Goal: Task Accomplishment & Management: Use online tool/utility

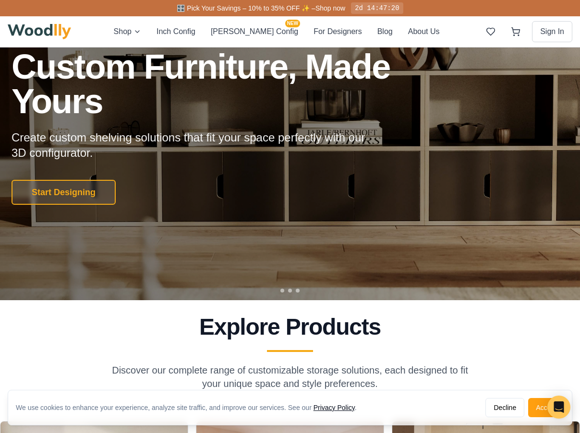
scroll to position [96, 0]
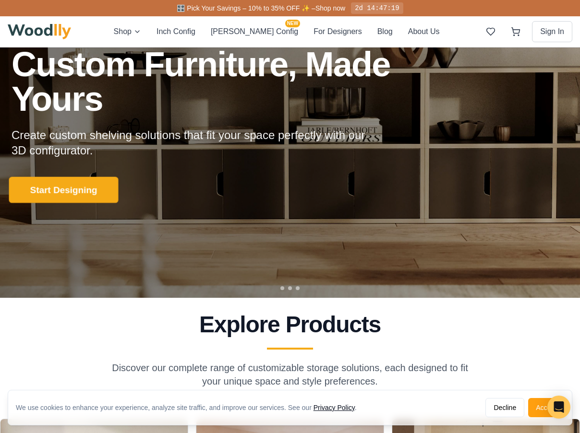
click at [68, 190] on button "Start Designing" at bounding box center [63, 190] width 109 height 26
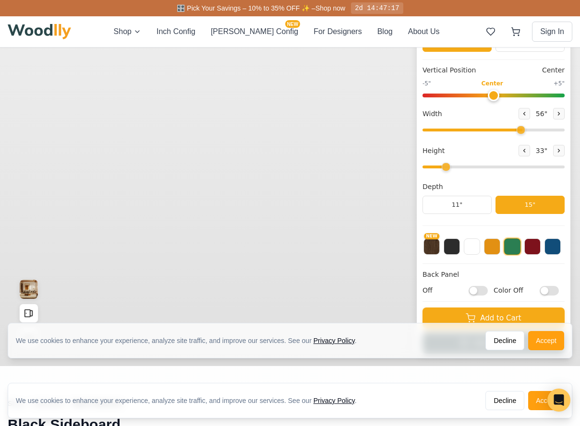
type input "56"
type input "2"
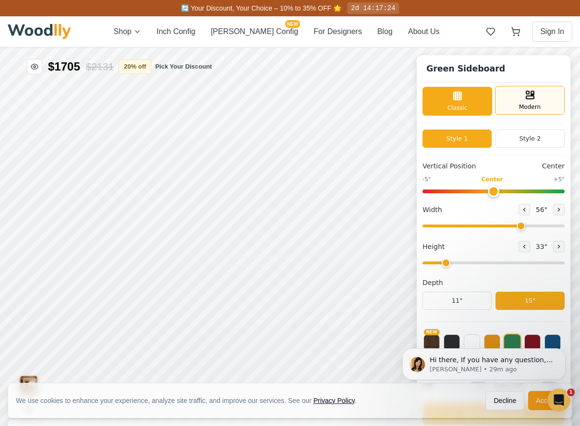
click at [533, 99] on rect at bounding box center [530, 97] width 8 height 3
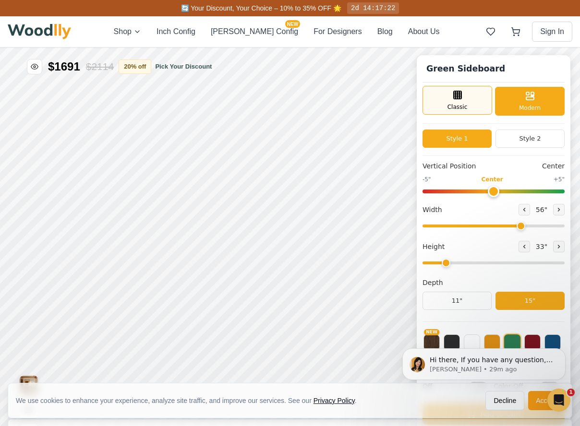
click at [478, 98] on div "Classic" at bounding box center [457, 100] width 70 height 29
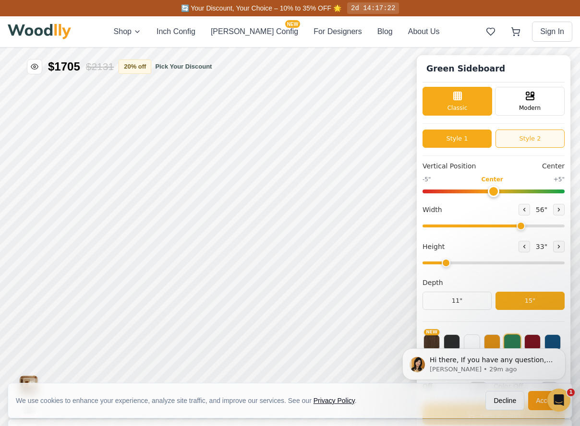
click at [517, 143] on button "Style 2" at bounding box center [529, 139] width 69 height 18
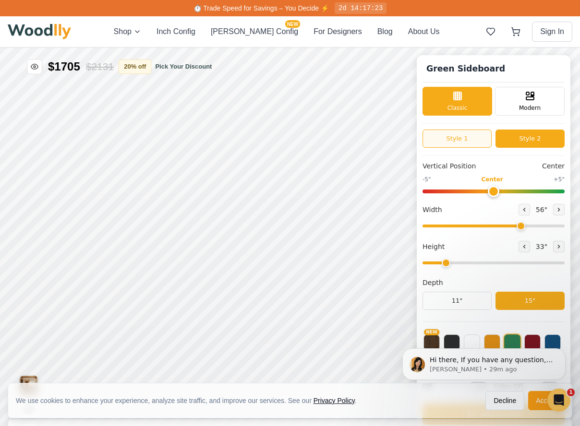
click at [468, 144] on button "Style 1" at bounding box center [456, 139] width 69 height 18
click at [511, 144] on button "Style 2" at bounding box center [529, 139] width 69 height 18
drag, startPoint x: 498, startPoint y: 193, endPoint x: 481, endPoint y: 192, distance: 17.3
click at [481, 192] on input "range" at bounding box center [493, 191] width 142 height 4
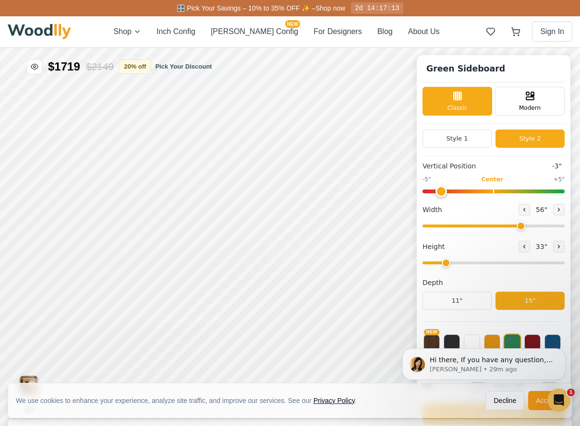
drag, startPoint x: 481, startPoint y: 192, endPoint x: 450, endPoint y: 192, distance: 30.2
click at [450, 192] on input "range" at bounding box center [493, 191] width 142 height 4
drag, startPoint x: 450, startPoint y: 192, endPoint x: 438, endPoint y: 192, distance: 12.5
click at [438, 192] on input "range" at bounding box center [493, 191] width 142 height 4
drag, startPoint x: 450, startPoint y: 191, endPoint x: 504, endPoint y: 197, distance: 54.5
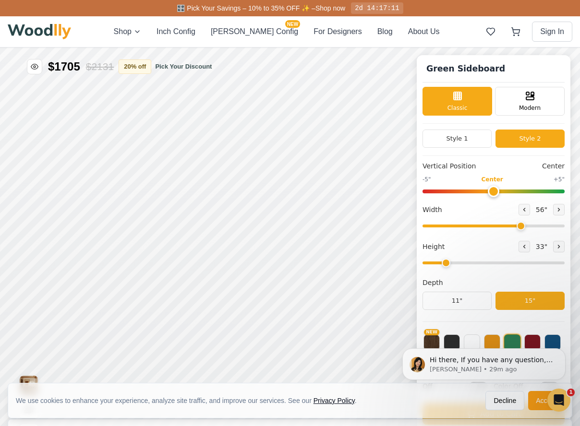
type input "0"
click at [504, 193] on input "range" at bounding box center [493, 191] width 142 height 4
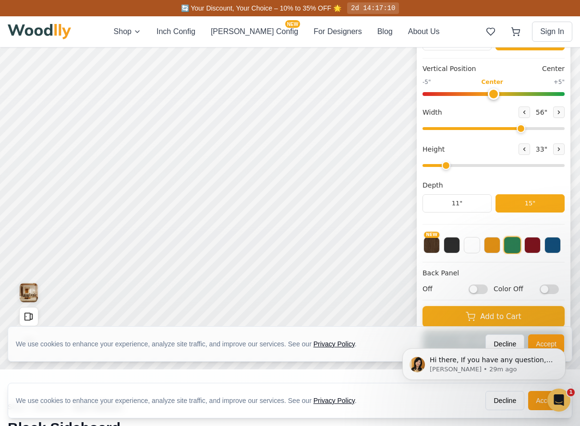
scroll to position [96, 0]
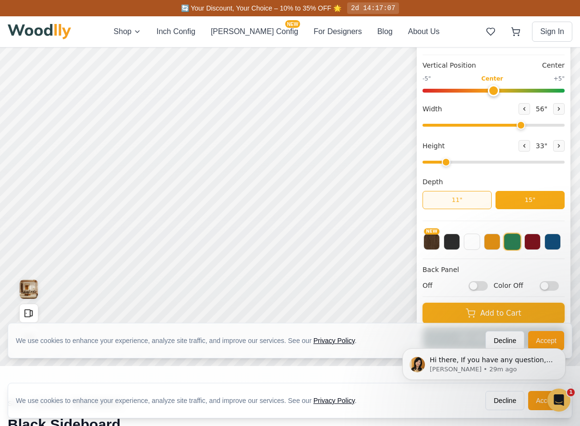
click at [463, 205] on button "11"" at bounding box center [456, 200] width 69 height 18
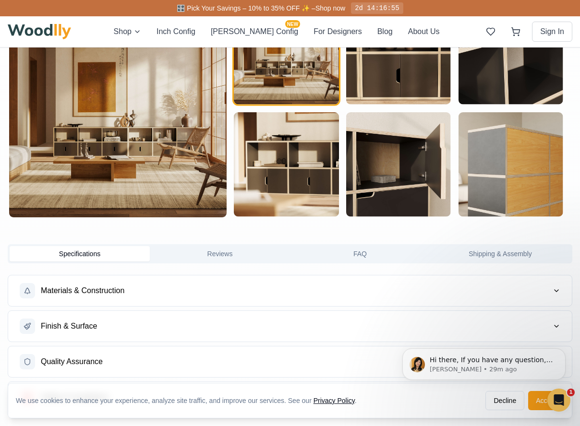
scroll to position [720, 0]
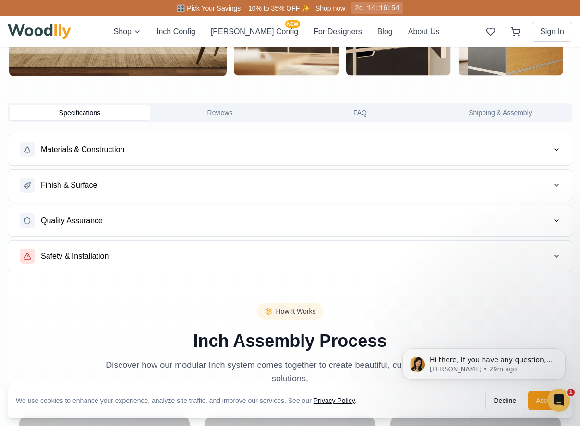
click at [201, 159] on button "Materials & Construction" at bounding box center [289, 149] width 563 height 31
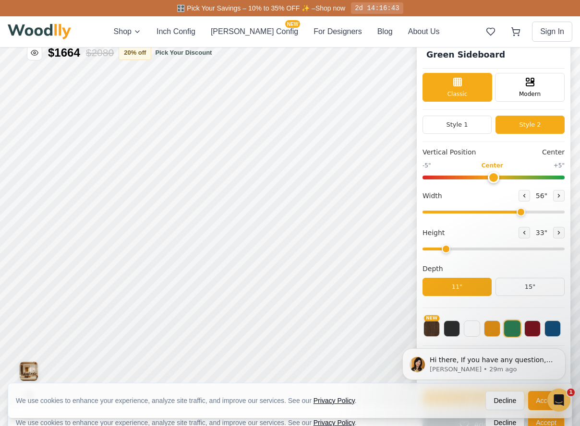
scroll to position [0, 0]
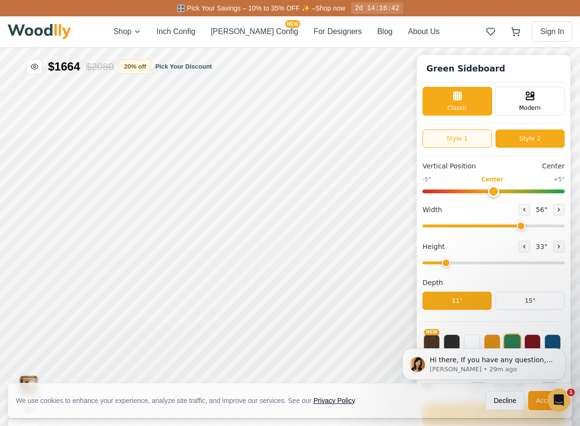
click at [486, 140] on button "Style 1" at bounding box center [456, 139] width 69 height 18
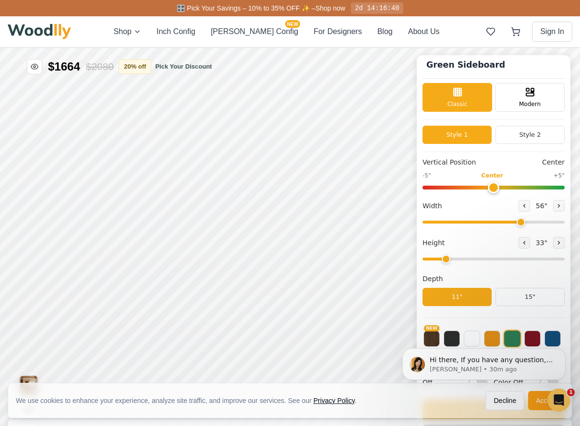
scroll to position [6, 0]
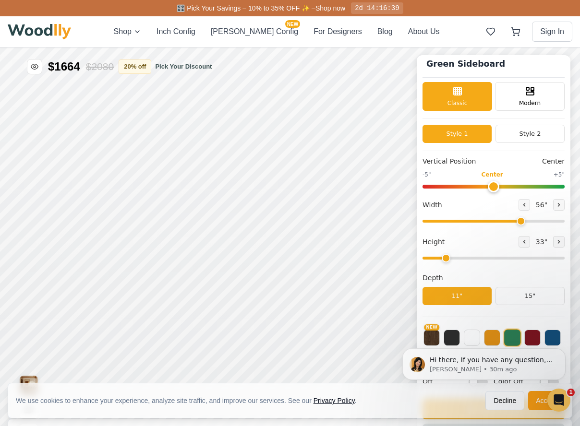
click at [449, 339] on div "Hi there, If you have any question, we are right here for you. 😊 [PERSON_NAME] …" at bounding box center [483, 320] width 177 height 120
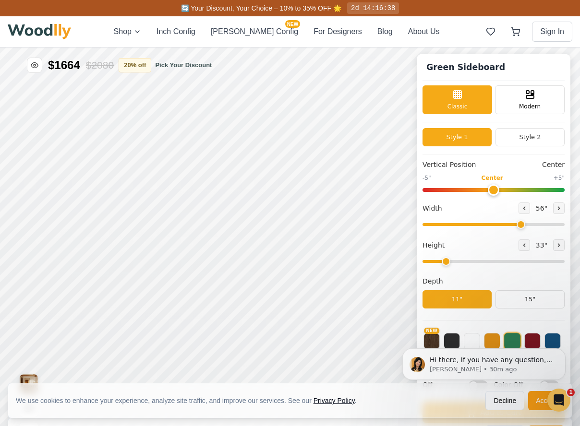
scroll to position [0, 0]
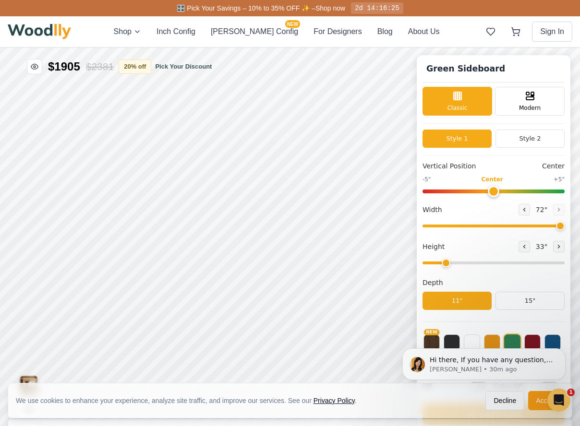
drag, startPoint x: 527, startPoint y: 226, endPoint x: 567, endPoint y: 226, distance: 39.8
type input "72"
click at [564, 226] on input "range" at bounding box center [493, 226] width 142 height 3
drag, startPoint x: 450, startPoint y: 264, endPoint x: 461, endPoint y: 262, distance: 11.1
click at [461, 262] on input "range" at bounding box center [493, 262] width 142 height 3
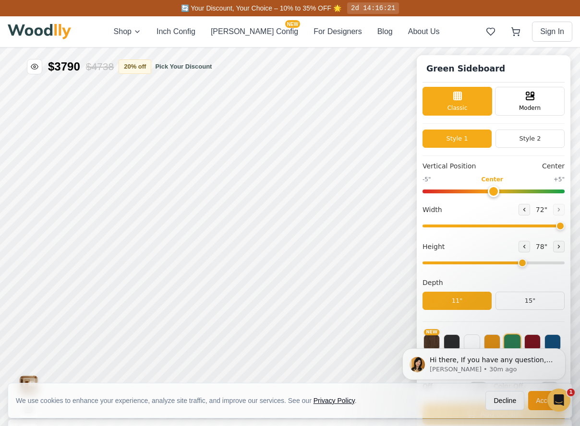
drag, startPoint x: 449, startPoint y: 264, endPoint x: 530, endPoint y: 266, distance: 80.1
type input "6"
click at [530, 264] on input "range" at bounding box center [493, 262] width 142 height 3
